Goal: Check status

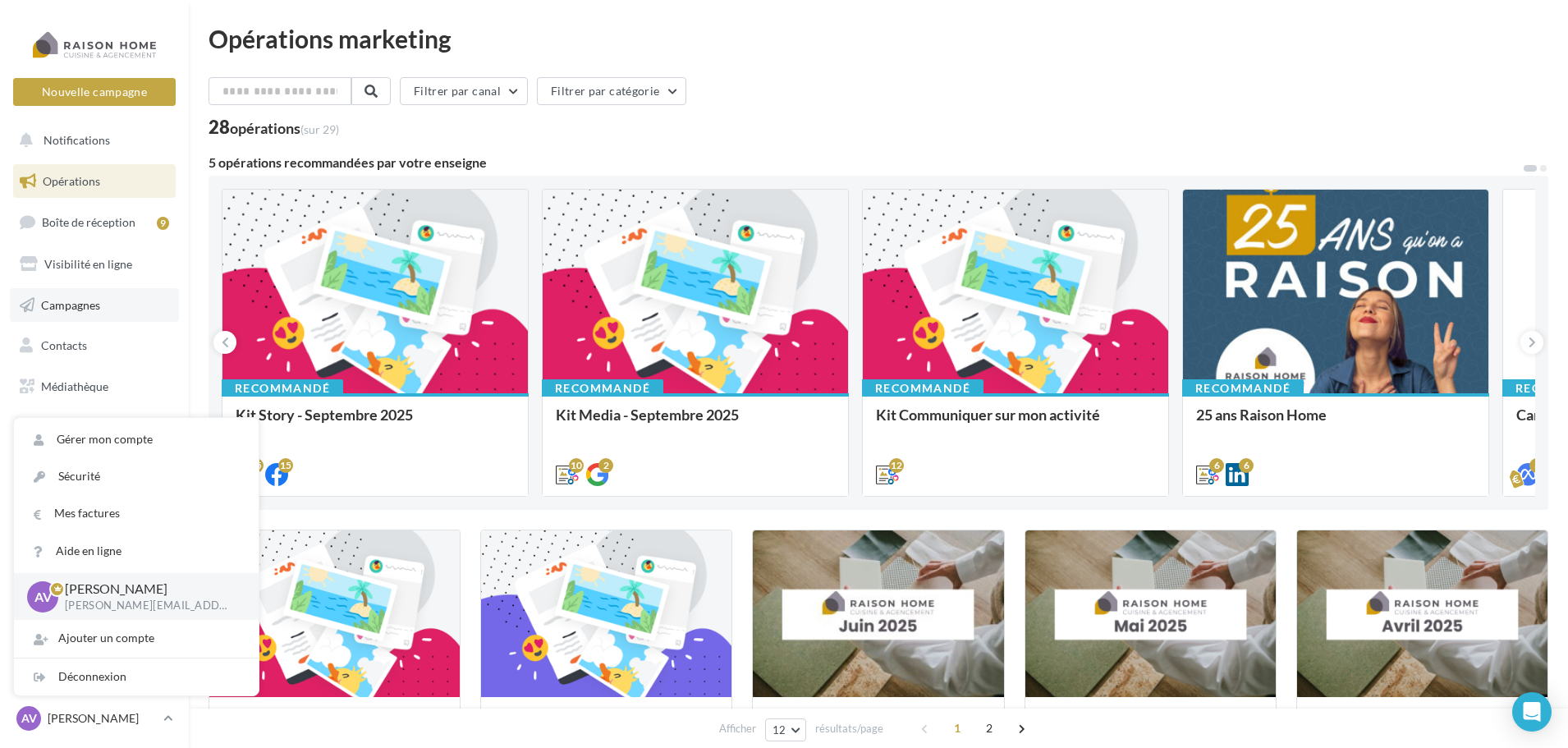
click at [118, 311] on link "Campagnes" at bounding box center [94, 306] width 169 height 35
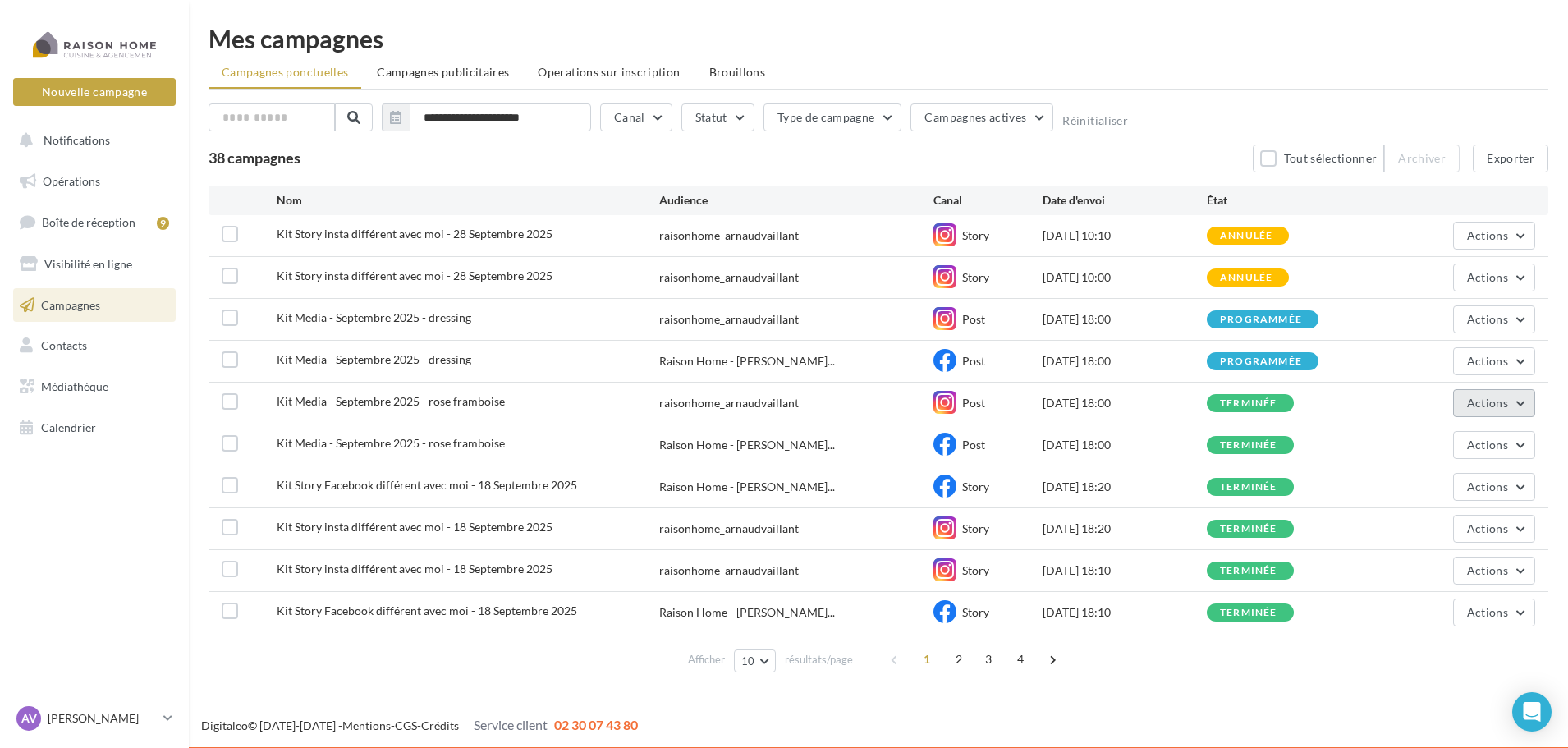
click at [1491, 409] on button "Actions" at bounding box center [1494, 403] width 82 height 28
click at [1484, 364] on span "Actions" at bounding box center [1487, 361] width 41 height 14
click at [1527, 348] on button "Actions" at bounding box center [1494, 361] width 82 height 28
click at [1528, 362] on button "Actions" at bounding box center [1494, 361] width 82 height 28
click at [1540, 367] on div "Kit Media - [DATE] - dressing Raison Home - [PERSON_NAME]... Post [DATE] 18:00 …" at bounding box center [878, 361] width 1340 height 41
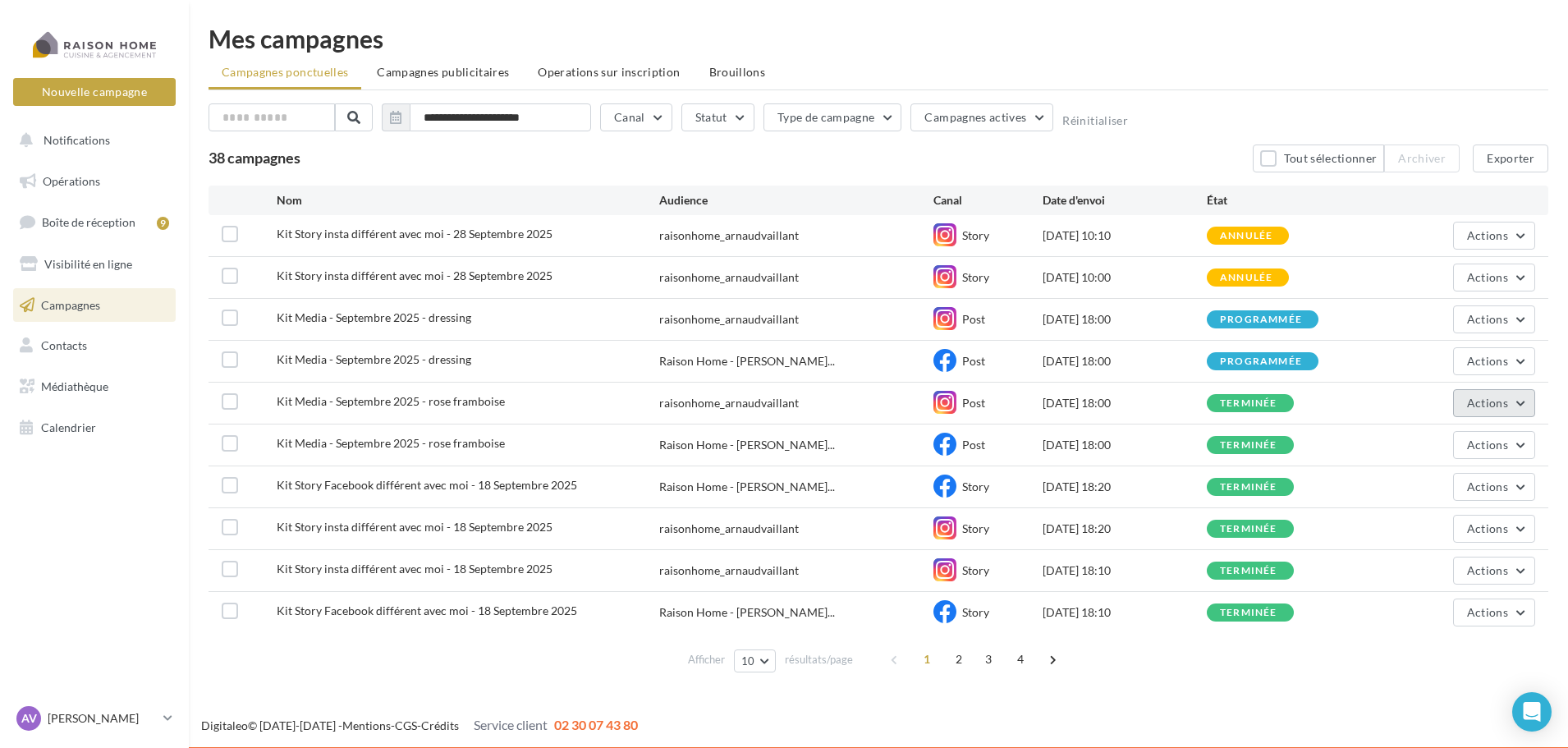
click at [1522, 406] on button "Actions" at bounding box center [1494, 403] width 82 height 28
click at [1469, 439] on button "Voir les résultats" at bounding box center [1453, 441] width 165 height 43
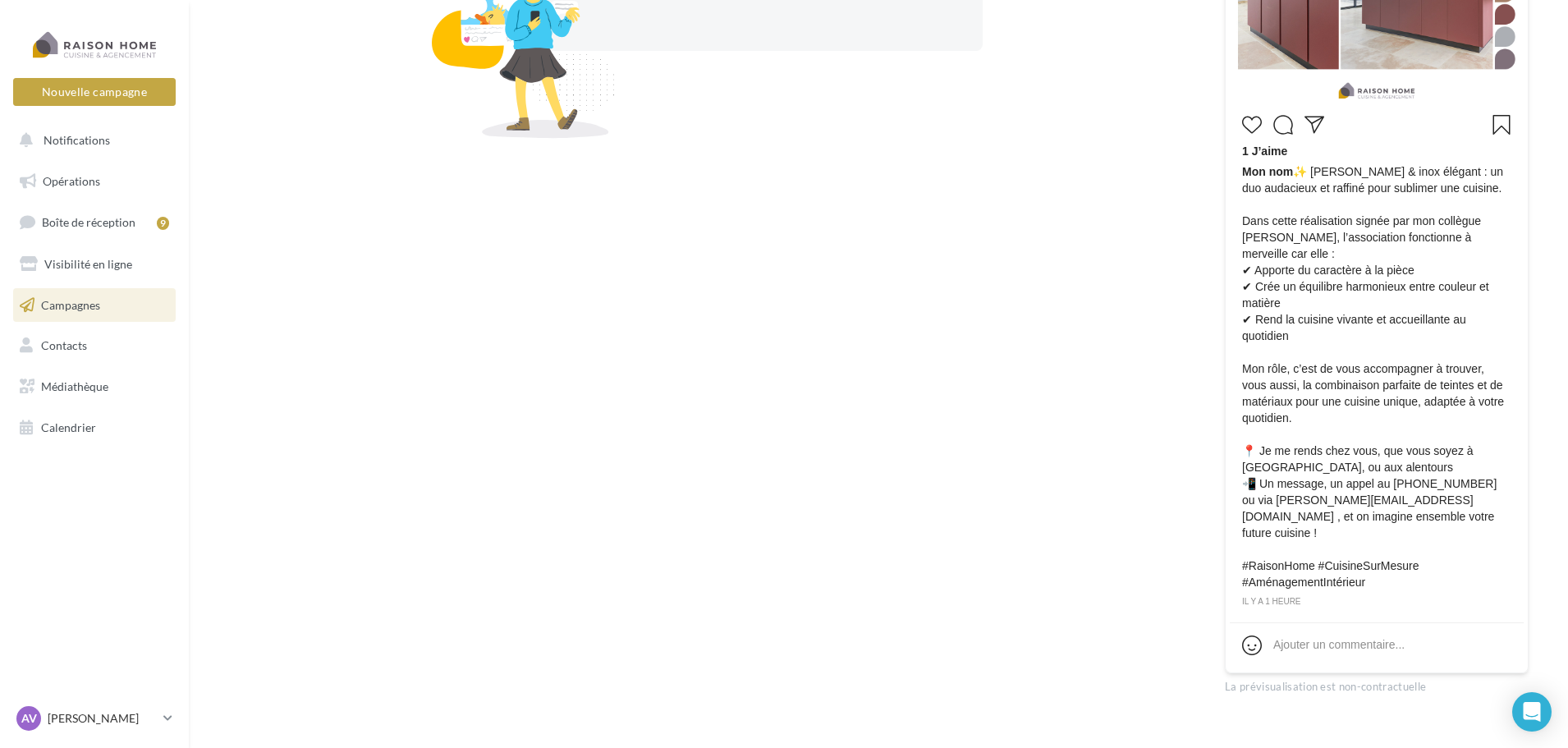
scroll to position [604, 0]
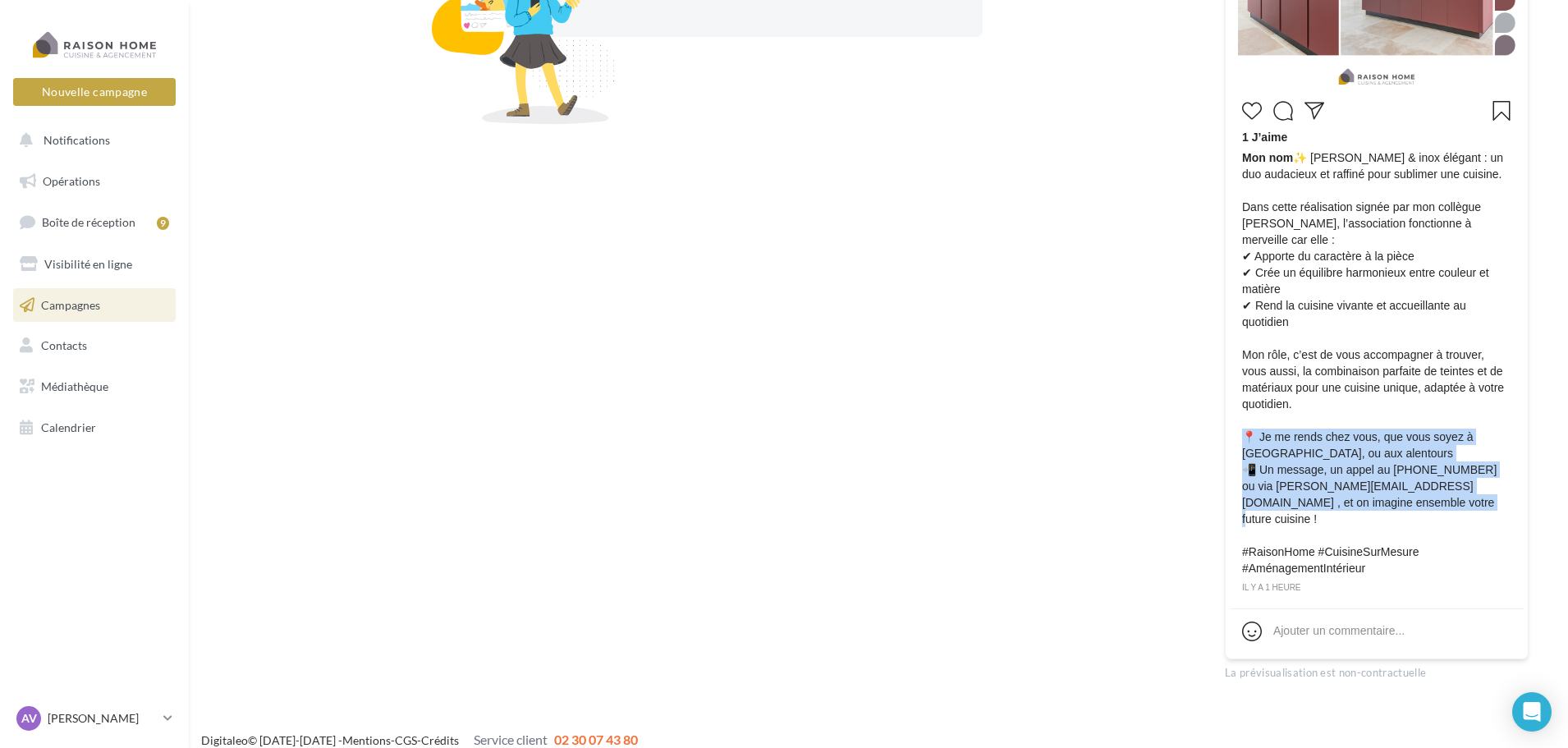
drag, startPoint x: 1401, startPoint y: 498, endPoint x: 1246, endPoint y: 434, distance: 167.7
click at [1246, 434] on span "Mon nom ✨ [PERSON_NAME] & inox élégant : un duo audacieux et raffiné pour subli…" at bounding box center [1376, 363] width 269 height 427
copy span "📍 Je me rends chez vous, que vous soyez à [GEOGRAPHIC_DATA], ou aux alentours 📲…"
